Goal: Check status: Check status

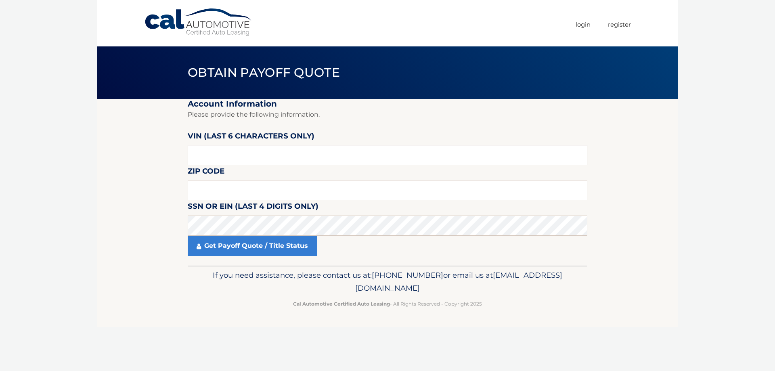
click at [332, 157] on input "text" at bounding box center [388, 155] width 400 height 20
type input "709244"
click at [272, 193] on input "text" at bounding box center [388, 190] width 400 height 20
type input "11762"
click at [257, 237] on link "Get Payoff Quote / Title Status" at bounding box center [252, 246] width 129 height 20
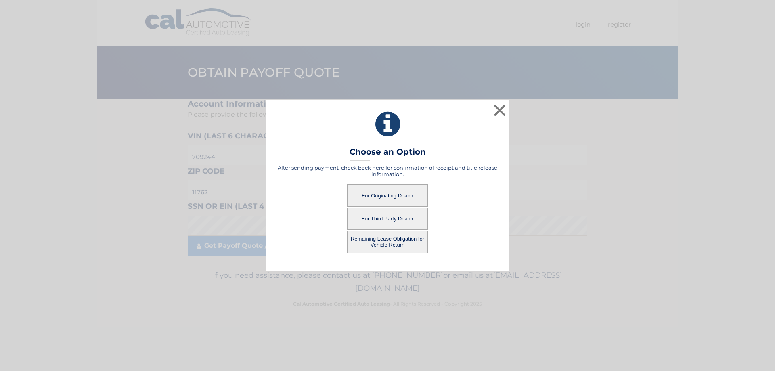
click at [402, 196] on button "For Originating Dealer" at bounding box center [387, 195] width 81 height 22
click at [396, 197] on button "For Originating Dealer" at bounding box center [387, 195] width 81 height 22
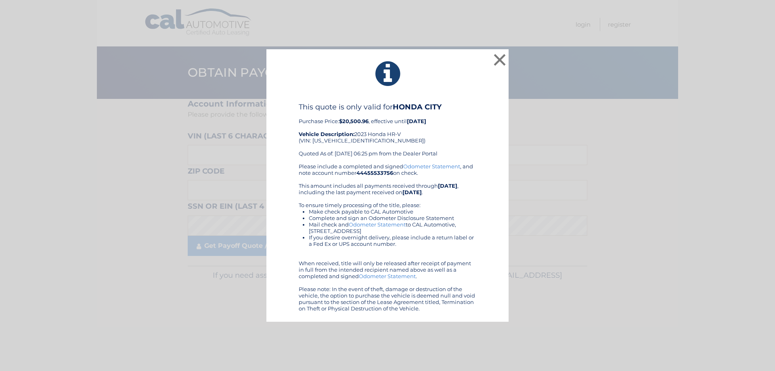
drag, startPoint x: 296, startPoint y: 75, endPoint x: 478, endPoint y: 311, distance: 298.2
click at [478, 311] on div "× This quote is only valid for HONDA CITY Purchase Price: $20,500.96 , effectiv…" at bounding box center [387, 185] width 242 height 273
click at [454, 172] on div "Please include a completed and signed Odometer Statement , and note account num…" at bounding box center [388, 237] width 178 height 149
click at [408, 151] on div "This quote is only valid for HONDA CITY Purchase Price: $20,500.96 , effective …" at bounding box center [388, 133] width 178 height 61
drag, startPoint x: 485, startPoint y: 89, endPoint x: 478, endPoint y: 91, distance: 6.7
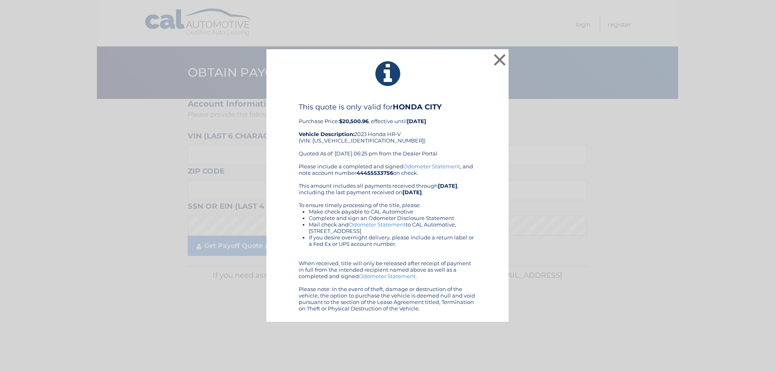
click at [485, 89] on div "× This quote is only valid for HONDA CITY Purchase Price: $20,500.96 , effectiv…" at bounding box center [387, 185] width 242 height 273
click at [427, 106] on b "HONDA CITY" at bounding box center [417, 107] width 49 height 9
click at [423, 167] on link "Odometer Statement" at bounding box center [431, 166] width 57 height 6
click at [356, 141] on div "This quote is only valid for HONDA CITY Purchase Price: $20,500.96 , effective …" at bounding box center [388, 133] width 178 height 61
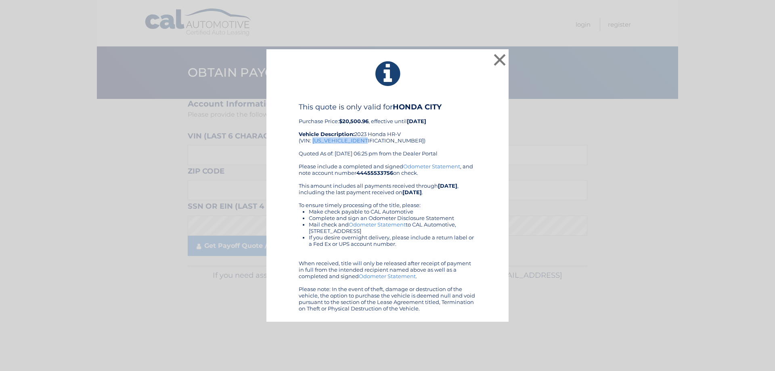
click at [356, 141] on div "This quote is only valid for HONDA CITY Purchase Price: $20,500.96 , effective …" at bounding box center [388, 133] width 178 height 61
copy div "3CZRZ2H39PM709244"
